Goal: Navigation & Orientation: Find specific page/section

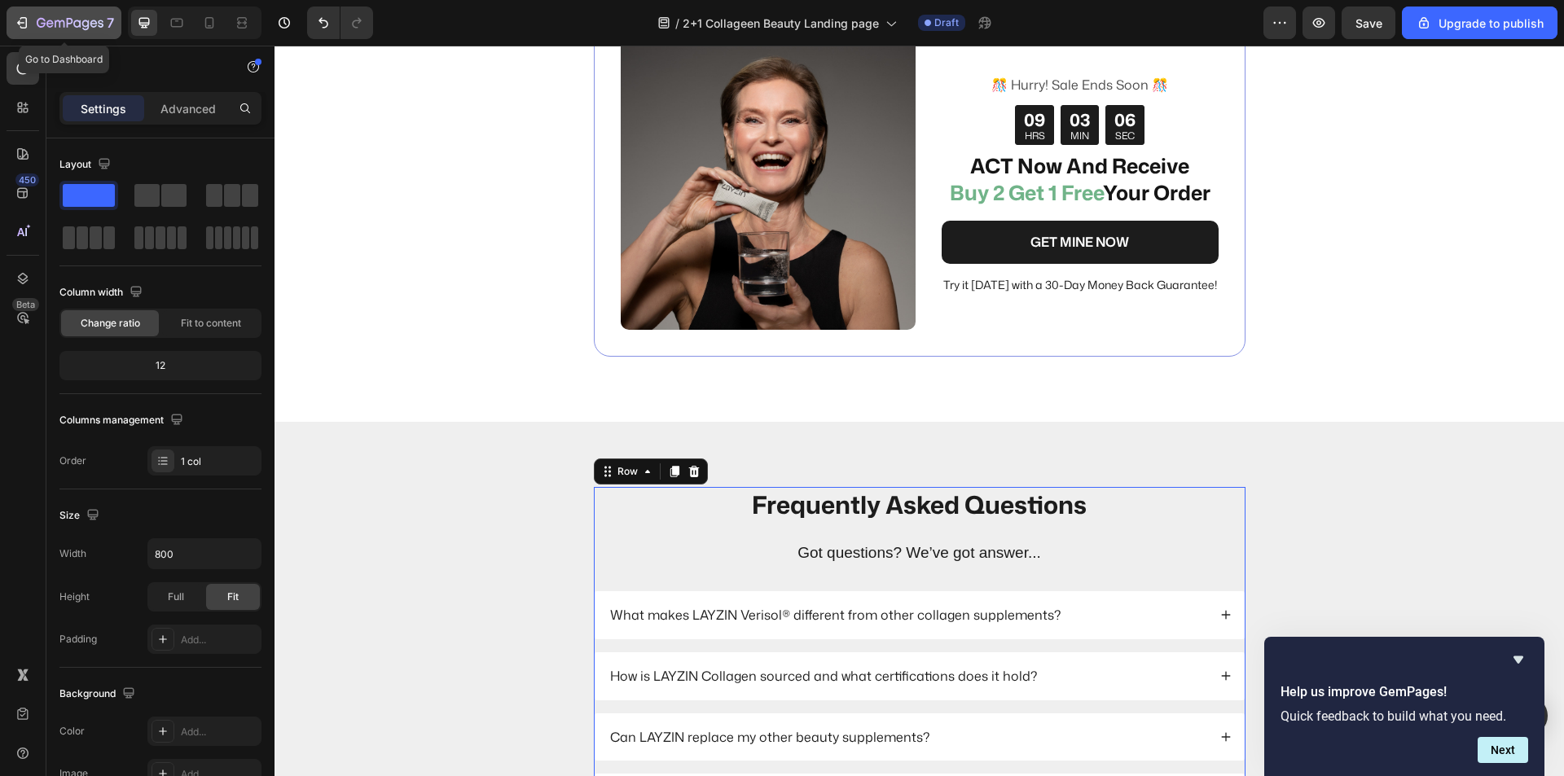
drag, startPoint x: 18, startPoint y: 19, endPoint x: 63, endPoint y: 18, distance: 44.8
click at [17, 19] on icon "button" at bounding box center [22, 23] width 16 height 16
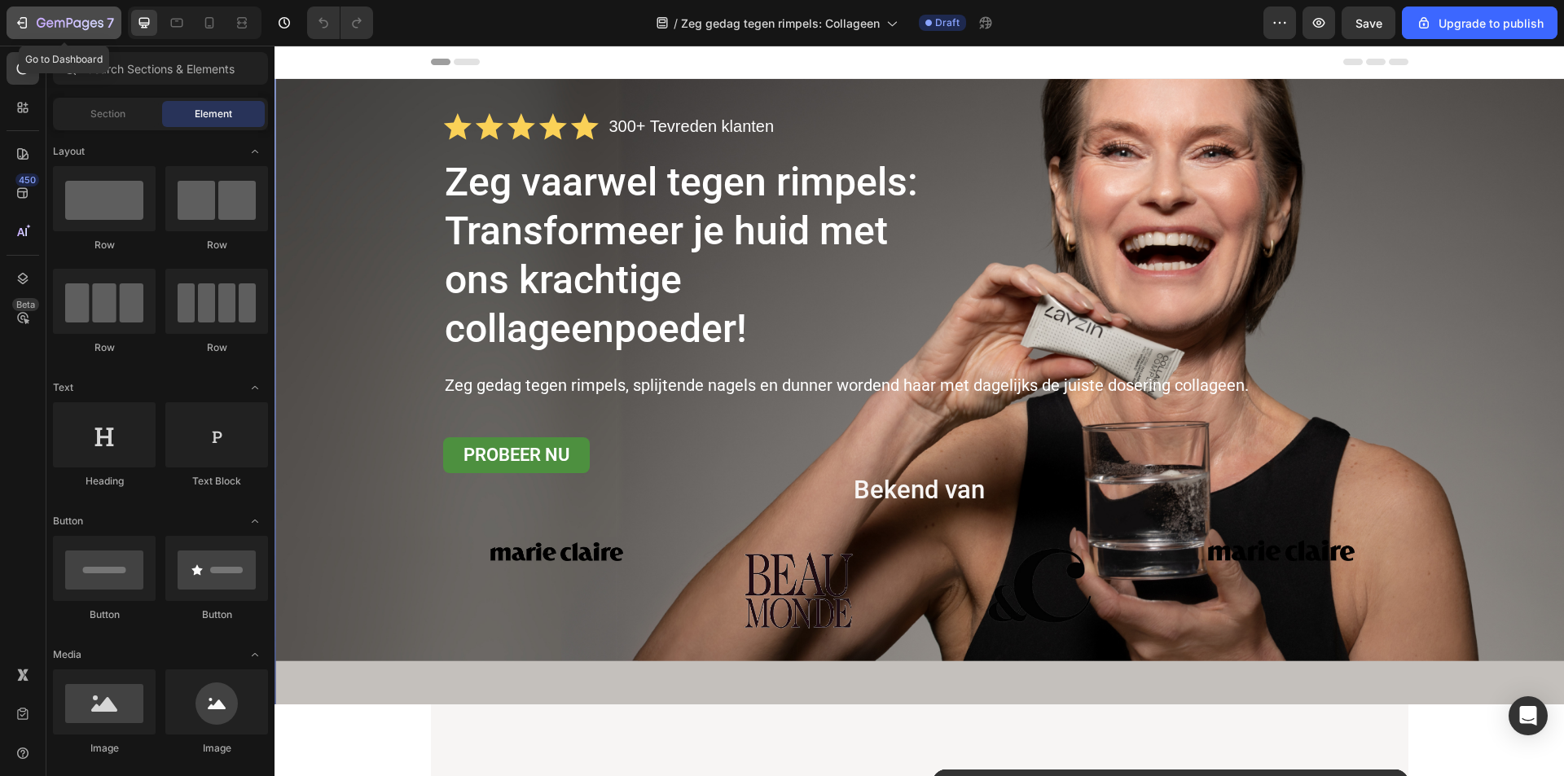
click at [20, 23] on icon "button" at bounding box center [20, 22] width 7 height 5
